Goal: Go to known website: Access a specific website the user already knows

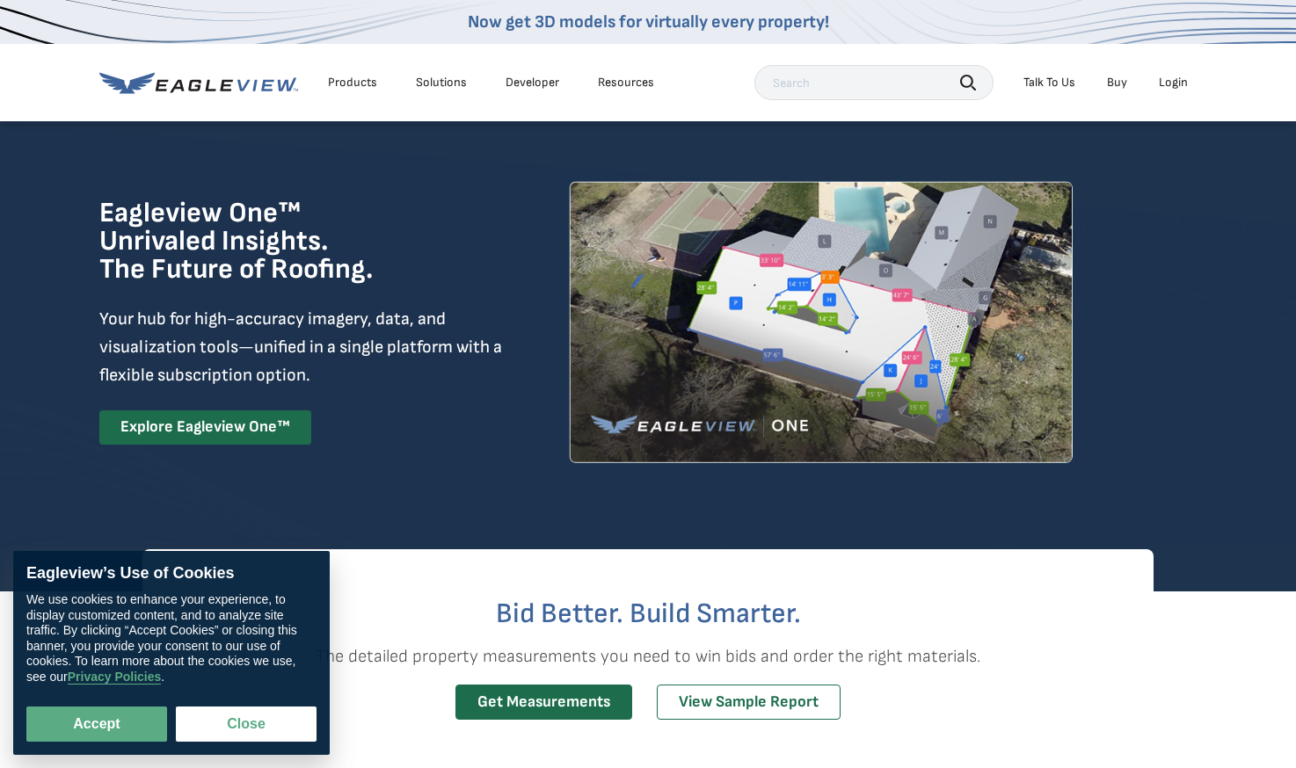
click at [1170, 78] on div "Login" at bounding box center [1173, 83] width 29 height 16
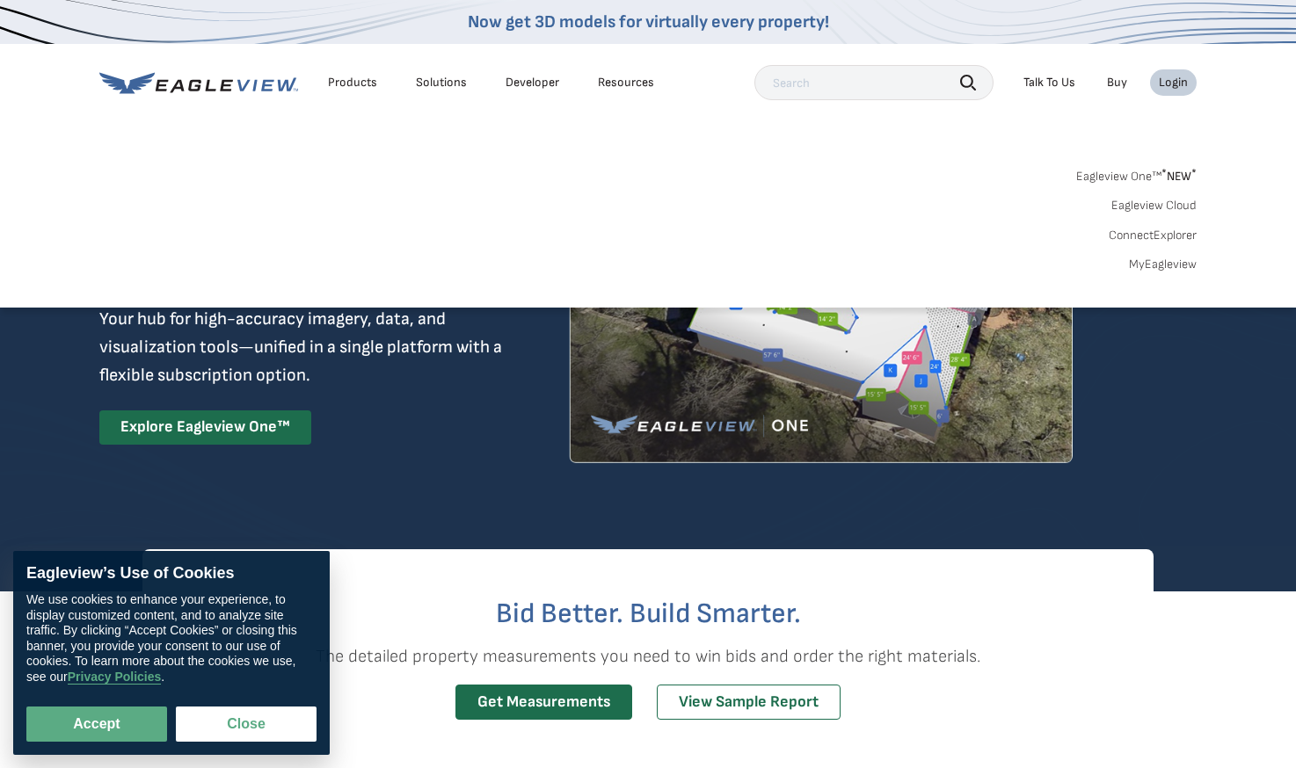
click at [1174, 81] on div "Login" at bounding box center [1173, 83] width 29 height 16
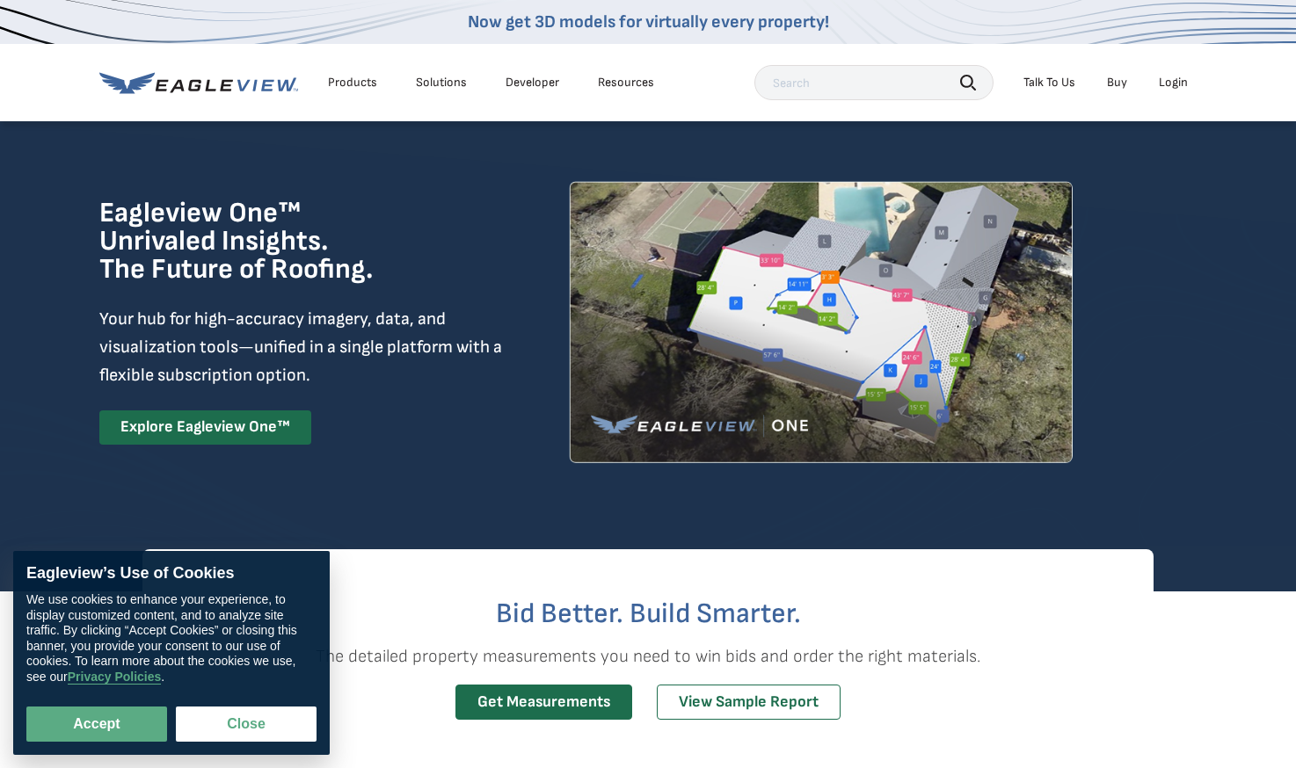
click at [1174, 81] on div "Login" at bounding box center [1173, 83] width 29 height 16
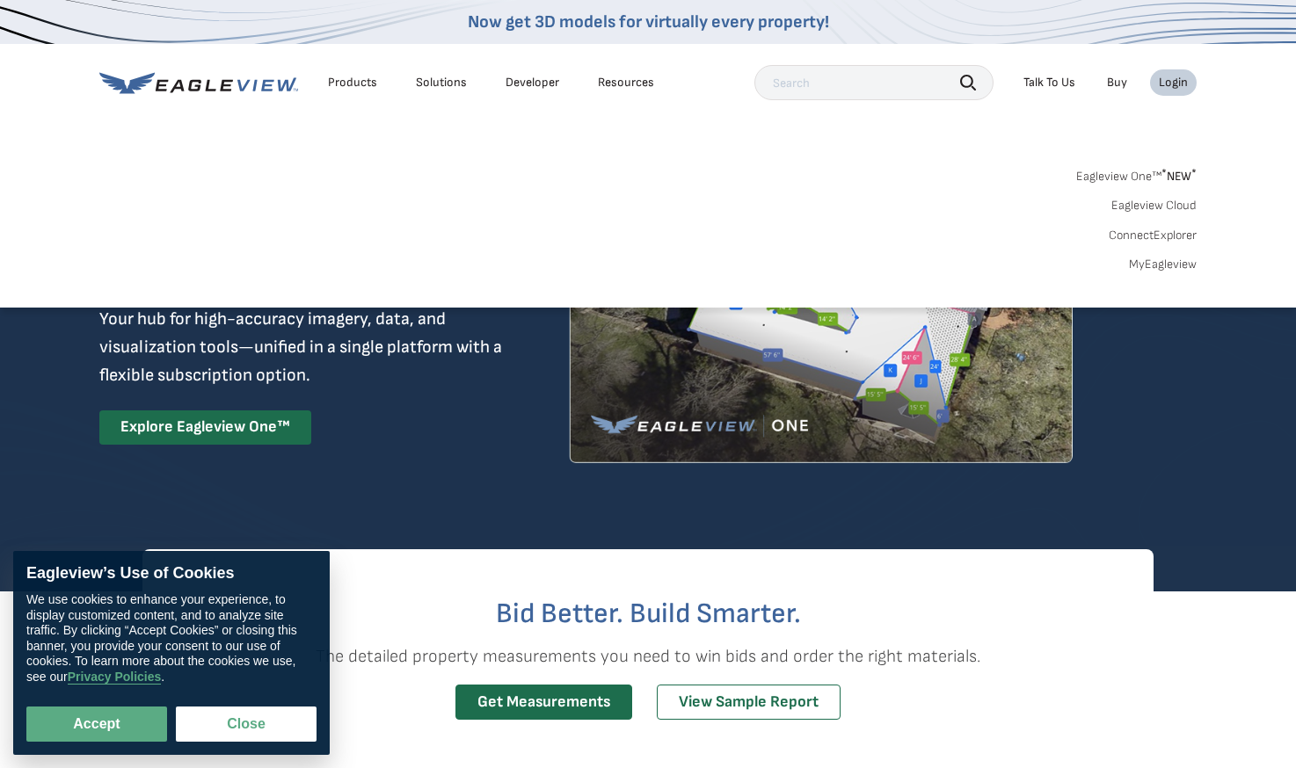
click at [1158, 263] on link "MyEagleview" at bounding box center [1163, 265] width 68 height 16
